Goal: Information Seeking & Learning: Learn about a topic

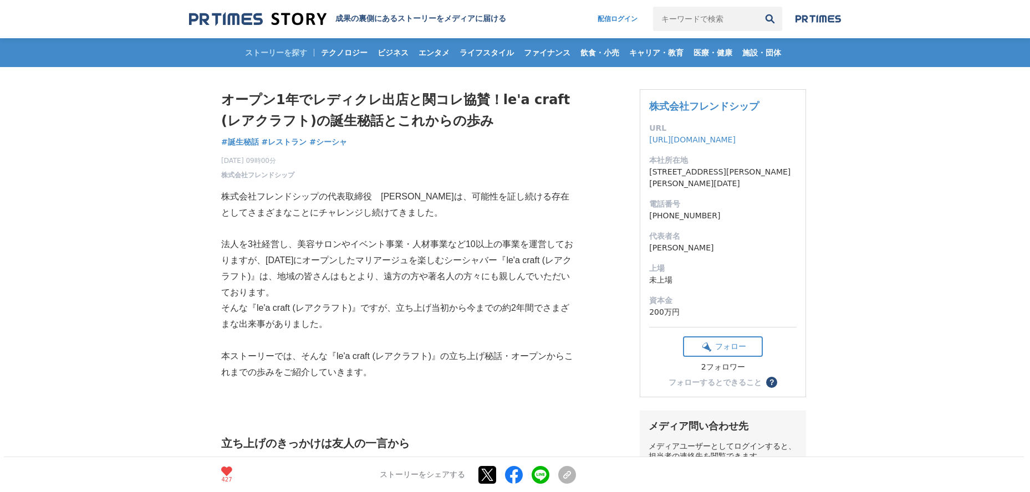
scroll to position [29, 0]
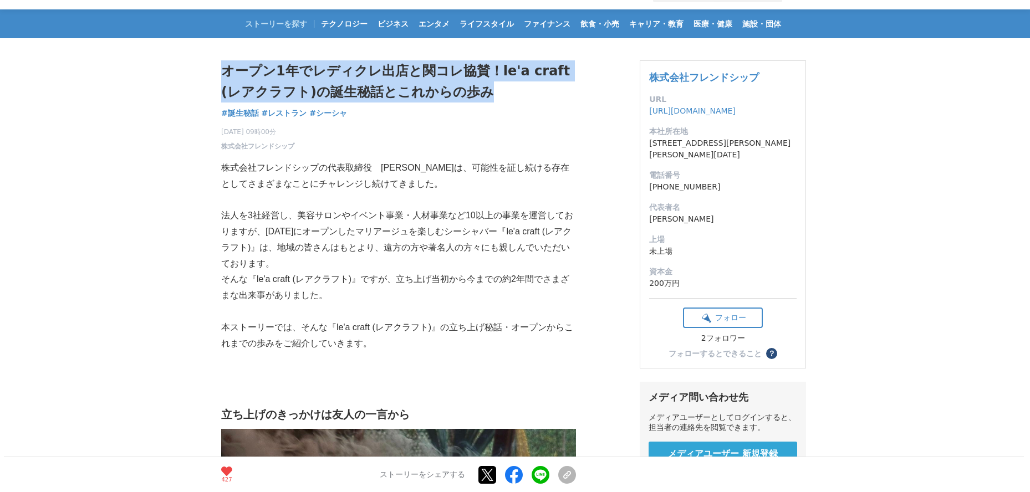
drag, startPoint x: 232, startPoint y: 70, endPoint x: 474, endPoint y: 99, distance: 244.1
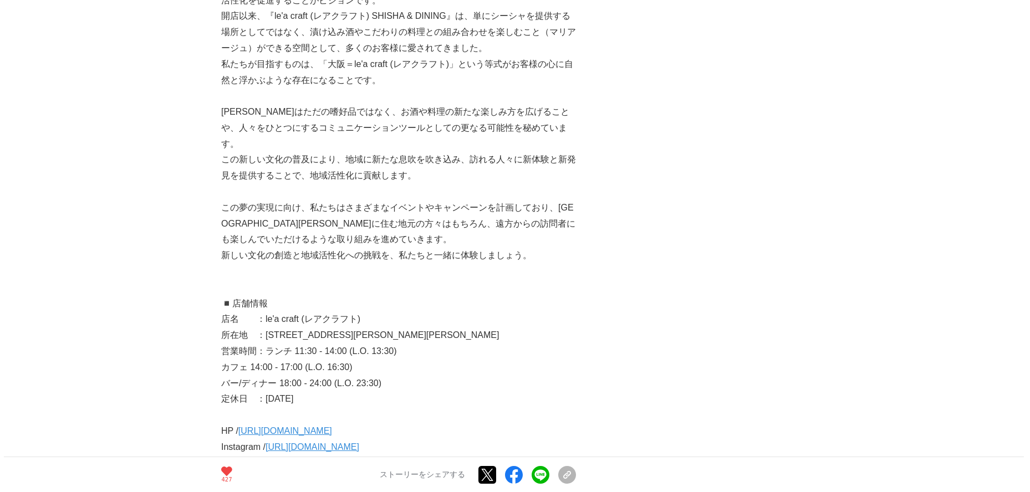
scroll to position [3737, 0]
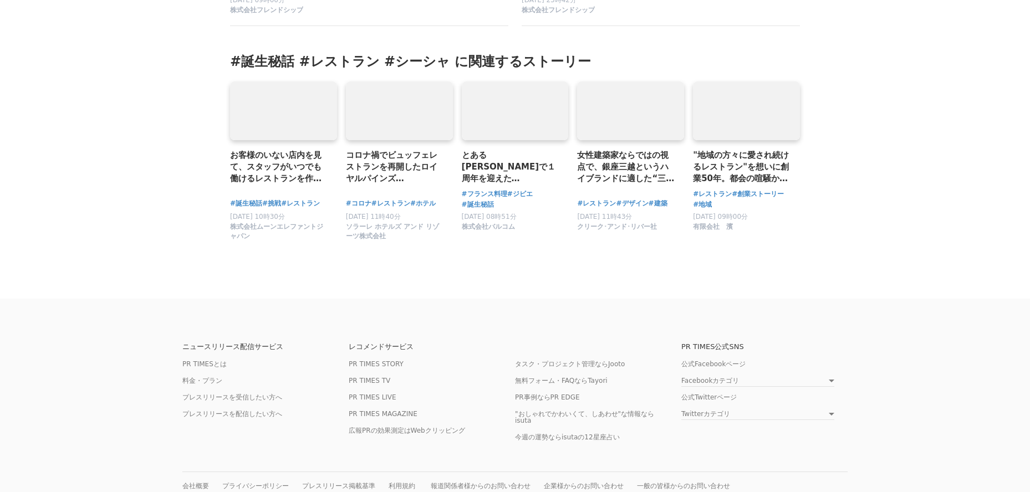
scroll to position [5591, 0]
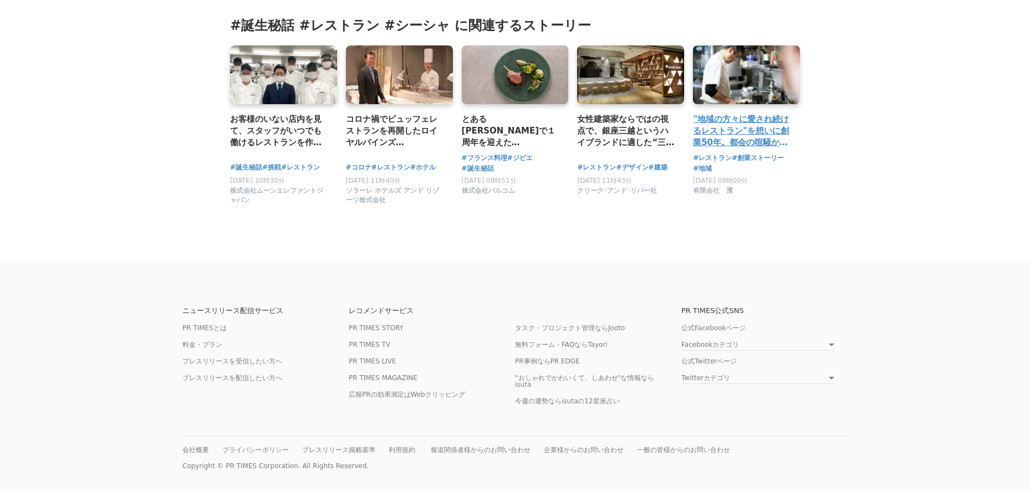
click at [732, 72] on link at bounding box center [746, 75] width 112 height 62
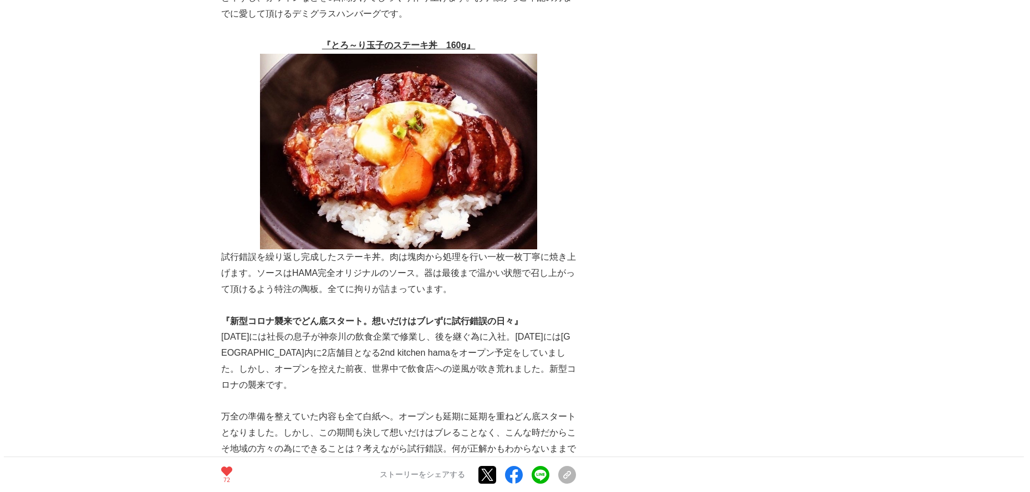
scroll to position [2260, 0]
